Goal: Task Accomplishment & Management: Use online tool/utility

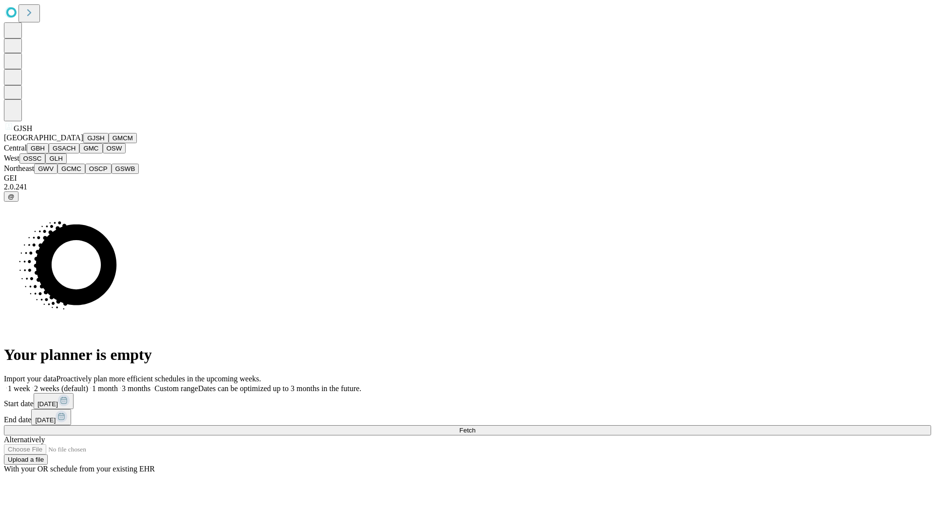
click at [83, 143] on button "GJSH" at bounding box center [95, 138] width 25 height 10
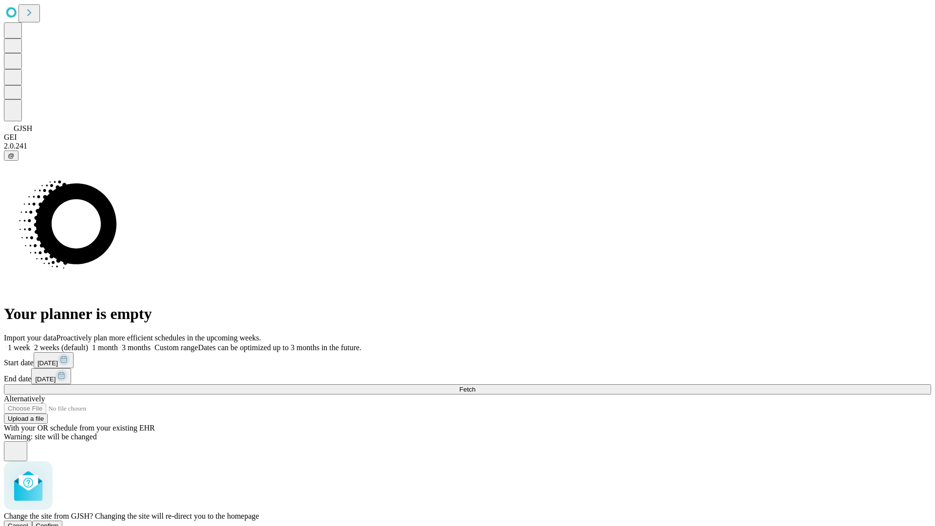
click at [59, 522] on span "Confirm" at bounding box center [47, 525] width 23 height 7
click at [118, 343] on label "1 month" at bounding box center [103, 347] width 30 height 8
click at [475, 386] on span "Fetch" at bounding box center [467, 389] width 16 height 7
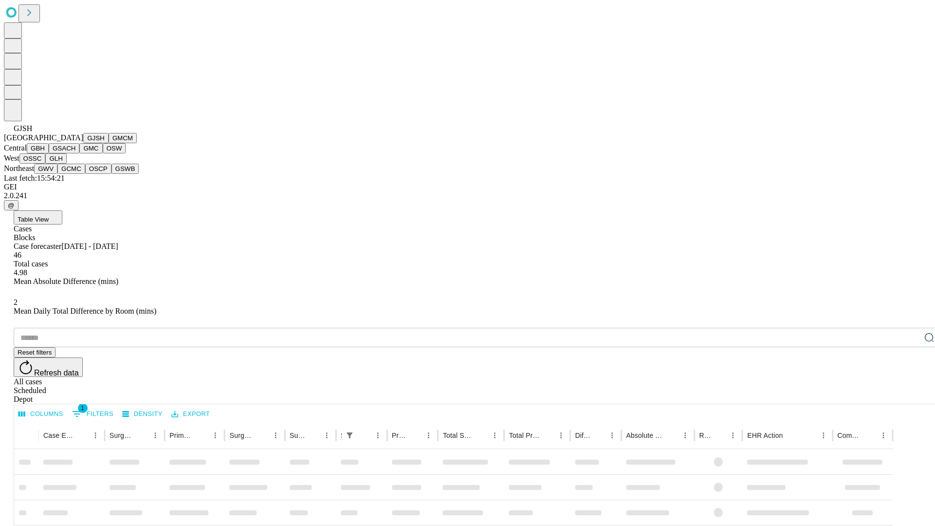
click at [109, 143] on button "GMCM" at bounding box center [123, 138] width 28 height 10
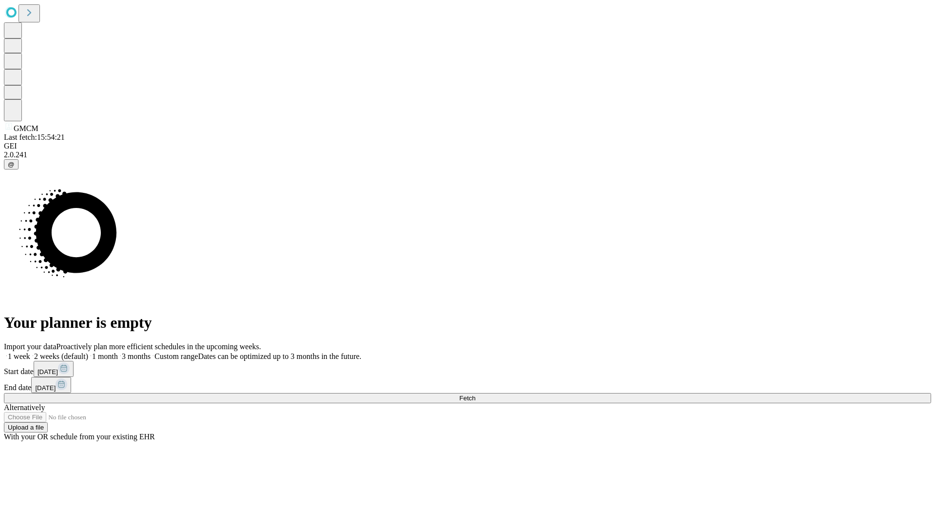
click at [118, 352] on label "1 month" at bounding box center [103, 356] width 30 height 8
click at [475, 394] on span "Fetch" at bounding box center [467, 397] width 16 height 7
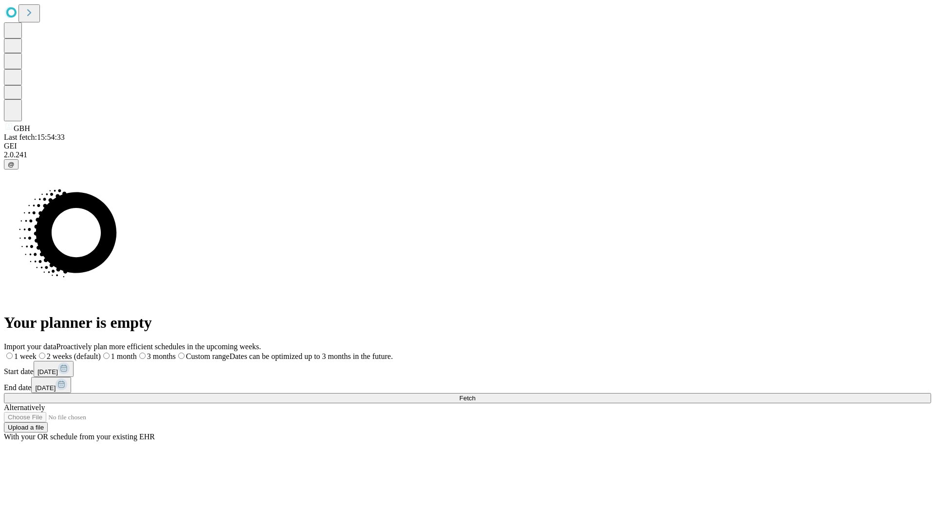
click at [137, 352] on label "1 month" at bounding box center [119, 356] width 36 height 8
click at [475, 394] on span "Fetch" at bounding box center [467, 397] width 16 height 7
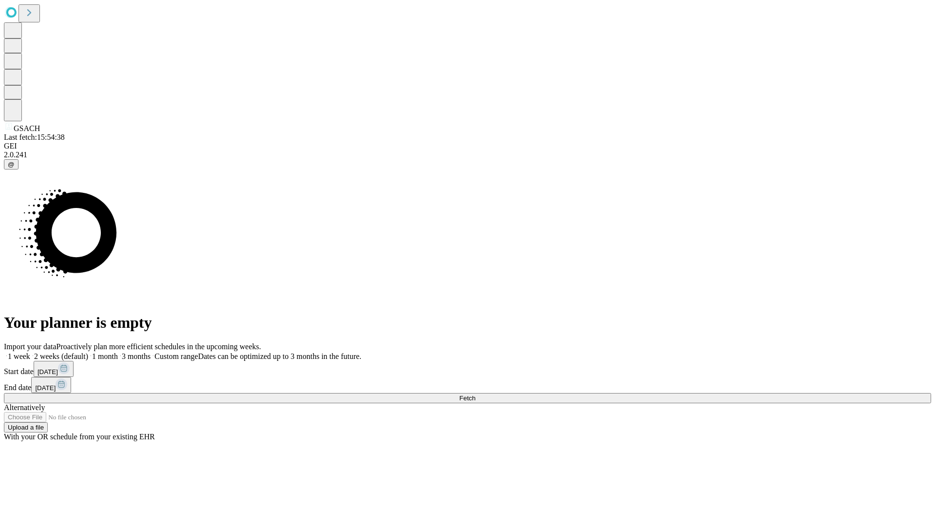
click at [118, 352] on label "1 month" at bounding box center [103, 356] width 30 height 8
click at [475, 394] on span "Fetch" at bounding box center [467, 397] width 16 height 7
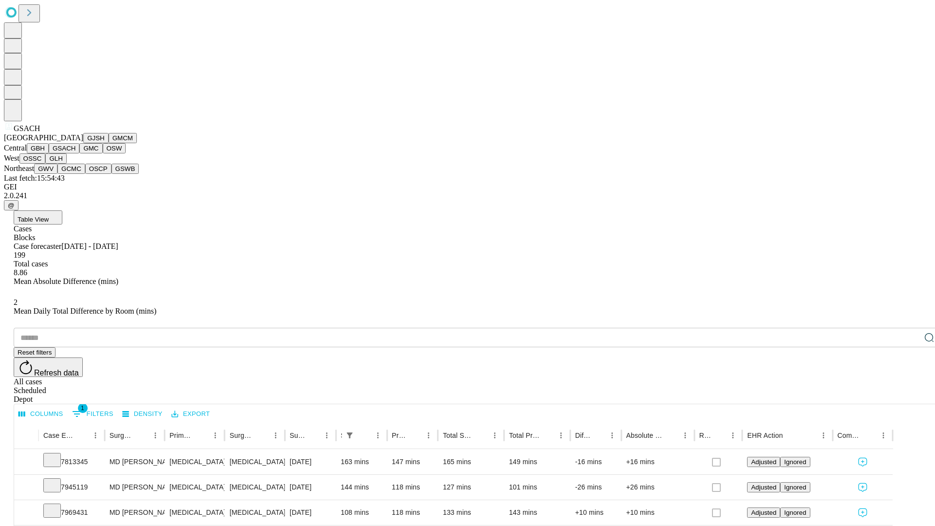
click at [79, 153] on button "GMC" at bounding box center [90, 148] width 23 height 10
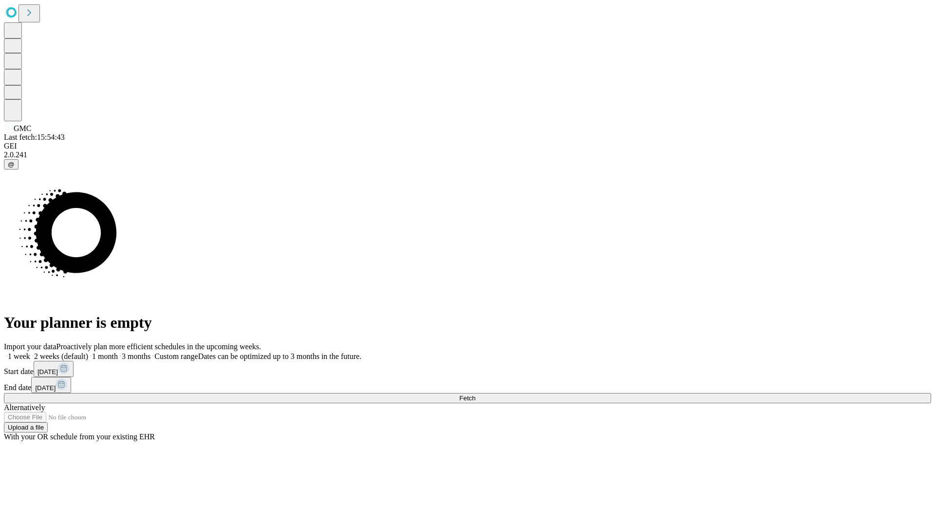
click at [475, 394] on span "Fetch" at bounding box center [467, 397] width 16 height 7
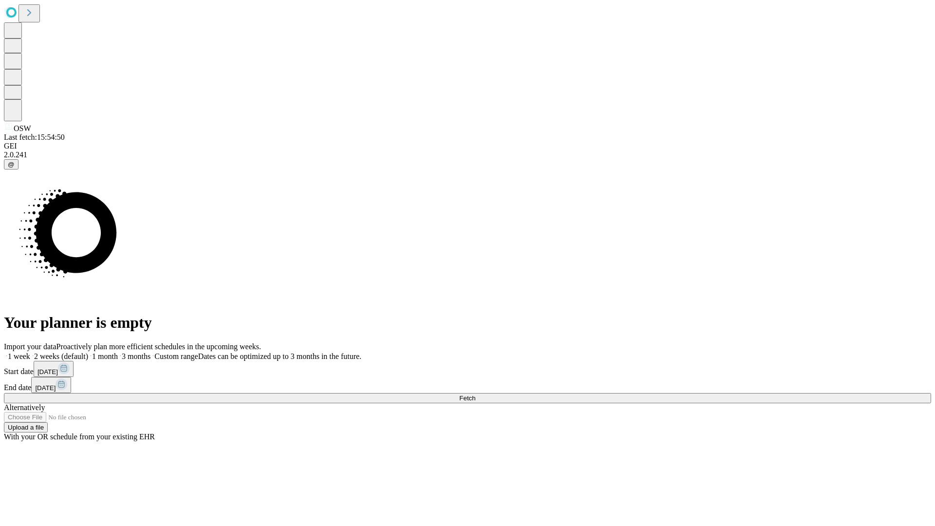
click at [118, 352] on label "1 month" at bounding box center [103, 356] width 30 height 8
click at [475, 394] on span "Fetch" at bounding box center [467, 397] width 16 height 7
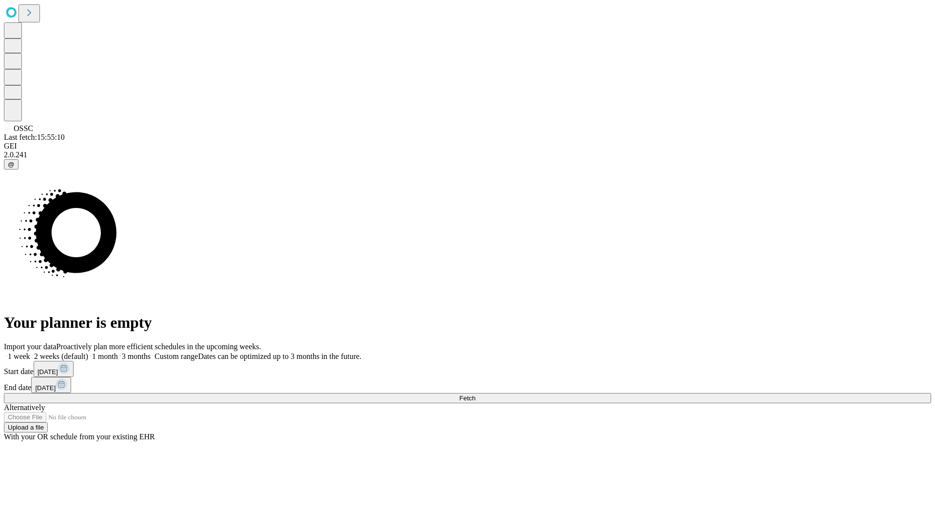
click at [118, 352] on label "1 month" at bounding box center [103, 356] width 30 height 8
click at [475, 394] on span "Fetch" at bounding box center [467, 397] width 16 height 7
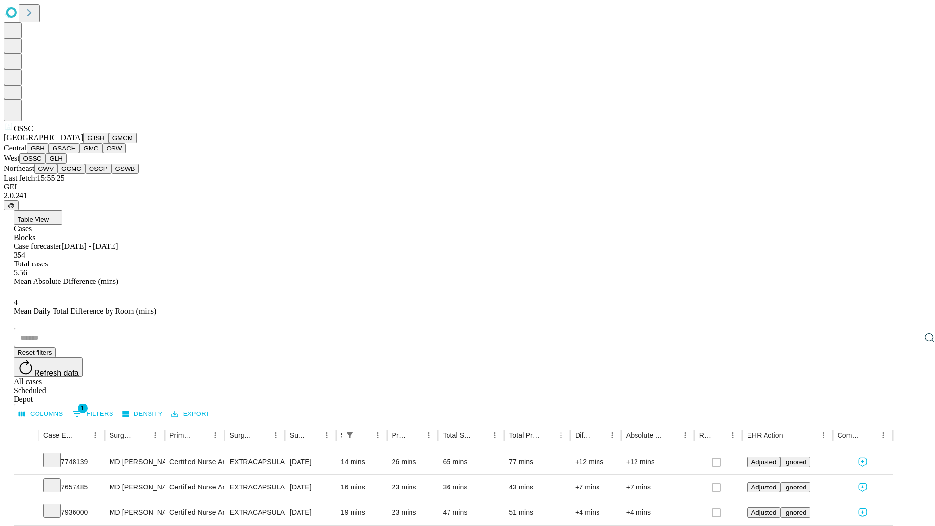
click at [66, 164] on button "GLH" at bounding box center [55, 158] width 21 height 10
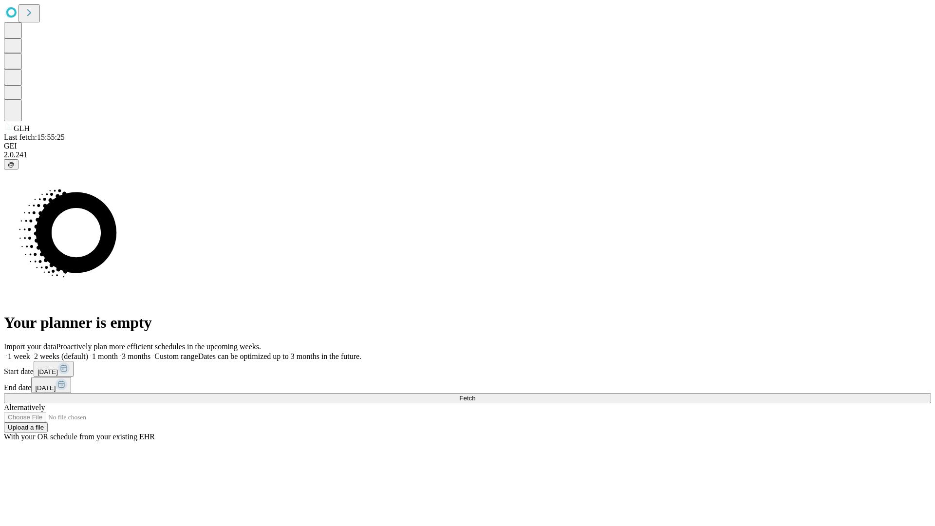
click at [118, 352] on label "1 month" at bounding box center [103, 356] width 30 height 8
click at [475, 394] on span "Fetch" at bounding box center [467, 397] width 16 height 7
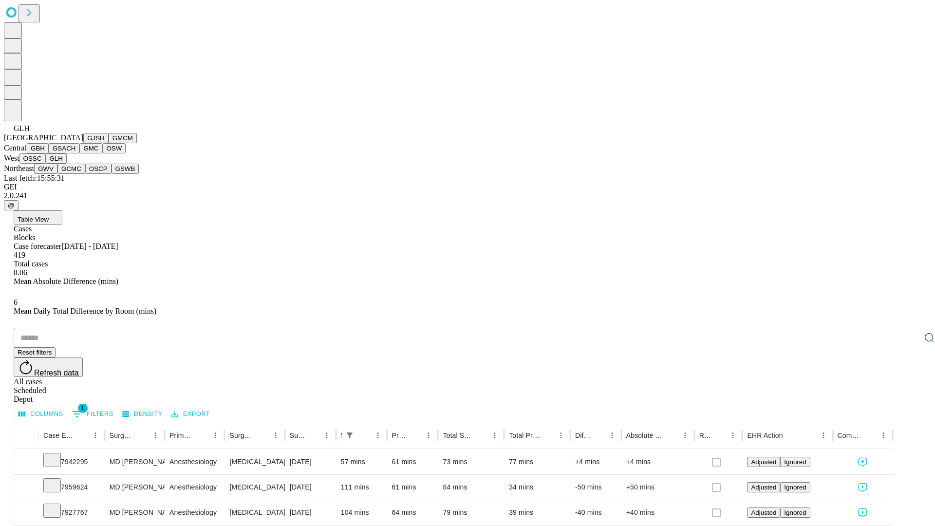
click at [57, 174] on button "GWV" at bounding box center [45, 169] width 23 height 10
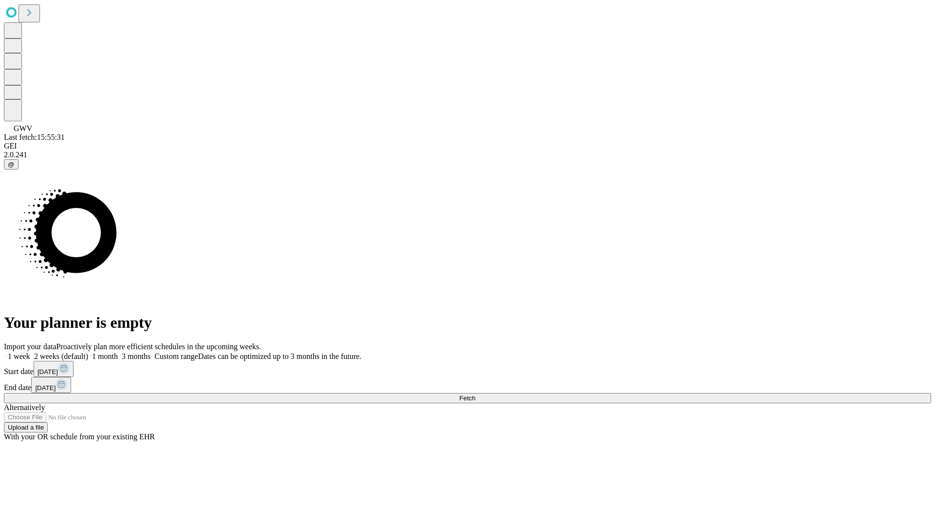
click at [118, 352] on label "1 month" at bounding box center [103, 356] width 30 height 8
click at [475, 394] on span "Fetch" at bounding box center [467, 397] width 16 height 7
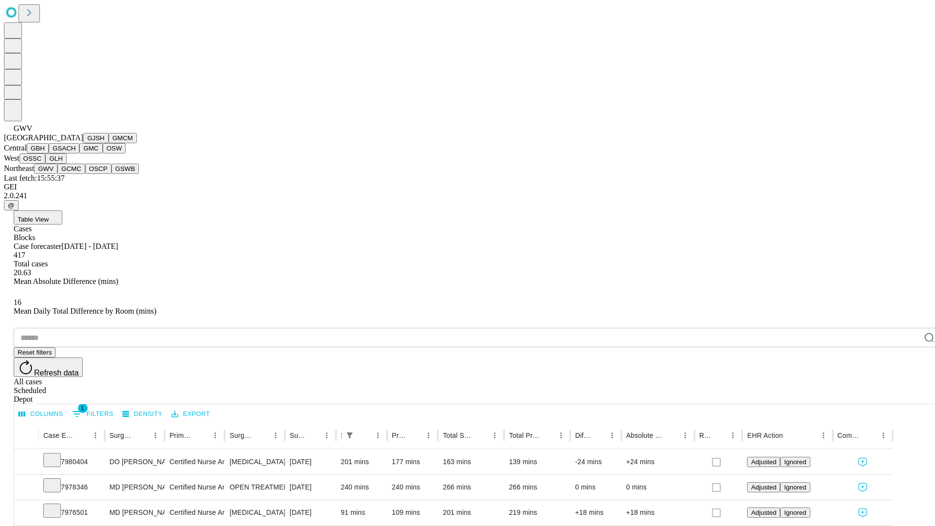
click at [75, 174] on button "GCMC" at bounding box center [71, 169] width 28 height 10
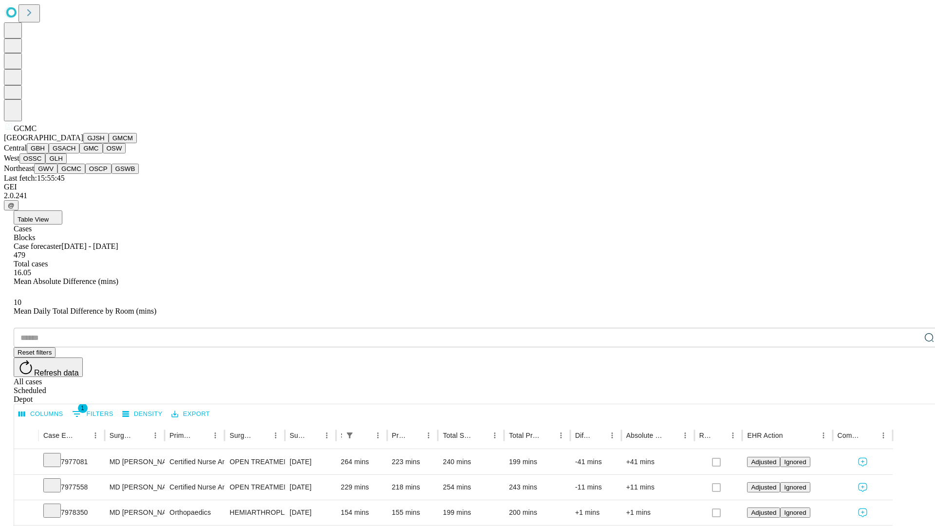
click at [85, 174] on button "OSCP" at bounding box center [98, 169] width 26 height 10
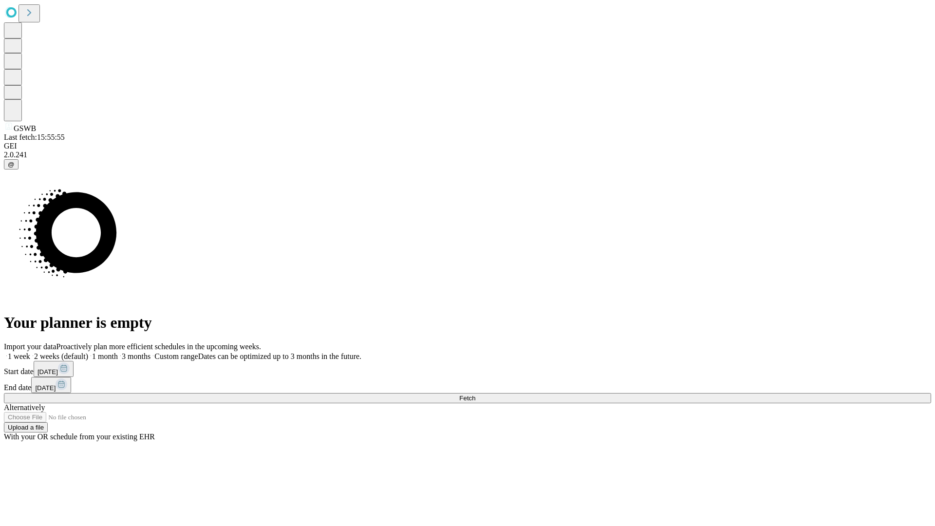
click at [475, 394] on span "Fetch" at bounding box center [467, 397] width 16 height 7
